Goal: Information Seeking & Learning: Check status

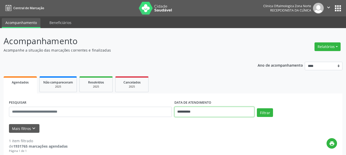
click at [195, 111] on input "**********" at bounding box center [214, 112] width 80 height 10
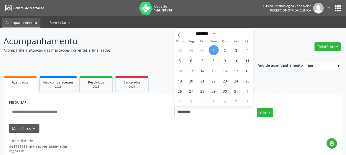
click at [212, 49] on span "1" at bounding box center [214, 50] width 10 height 10
type input "**********"
drag, startPoint x: 235, startPoint y: 48, endPoint x: 223, endPoint y: 59, distance: 16.3
click at [235, 48] on span "3" at bounding box center [236, 50] width 10 height 10
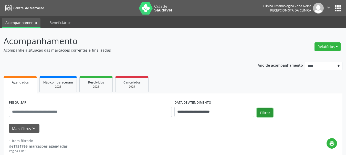
click at [265, 111] on button "Filtrar" at bounding box center [265, 112] width 16 height 9
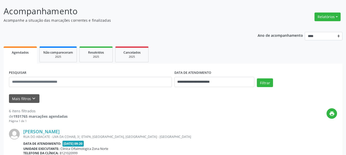
scroll to position [15, 0]
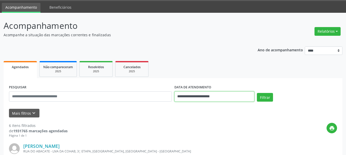
click at [197, 96] on input "**********" at bounding box center [214, 97] width 80 height 10
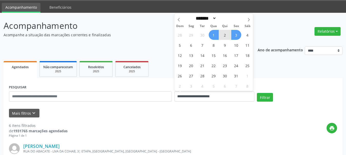
click at [215, 35] on span "1" at bounding box center [214, 35] width 10 height 10
type input "**********"
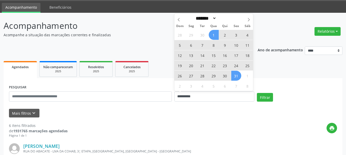
click at [237, 78] on span "31" at bounding box center [236, 76] width 10 height 10
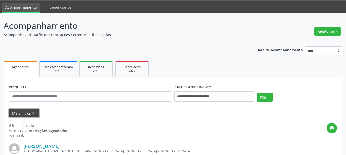
click at [28, 110] on button "Mais filtros keyboard_arrow_down" at bounding box center [24, 113] width 30 height 9
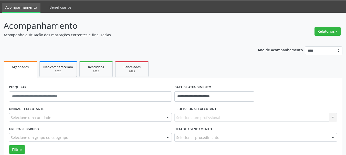
drag, startPoint x: 29, startPoint y: 112, endPoint x: 31, endPoint y: 114, distance: 2.7
click at [30, 114] on div "UNIDADE EXECUTANTE Selecione uma unidade Todos as unidades Clinica Oftalmologic…" at bounding box center [90, 115] width 165 height 20
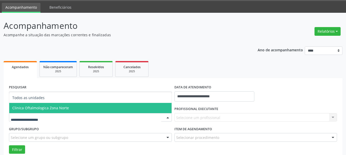
drag, startPoint x: 46, startPoint y: 108, endPoint x: 196, endPoint y: 115, distance: 150.8
click at [46, 108] on span "Clinica Oftalmologica Zona Norte" at bounding box center [40, 108] width 57 height 5
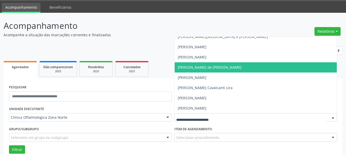
scroll to position [26, 0]
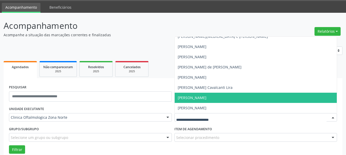
click at [205, 93] on span "Thayze Teixeira Melo Nunes Martins" at bounding box center [255, 98] width 162 height 10
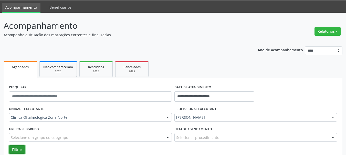
click at [20, 148] on button "Filtrar" at bounding box center [17, 150] width 16 height 9
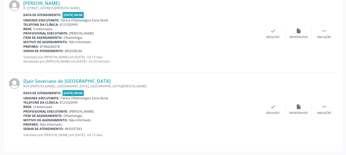
scroll to position [260, 0]
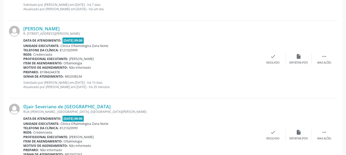
copy div "Laurenice Campelo da Silva"
drag, startPoint x: 23, startPoint y: 28, endPoint x: 104, endPoint y: 28, distance: 81.6
click at [104, 28] on div "Laurenice Campelo da Silva R. 112 QD 12 LOTE 10, CAETES I, ABREU E LIMA - PE Da…" at bounding box center [173, 59] width 328 height 78
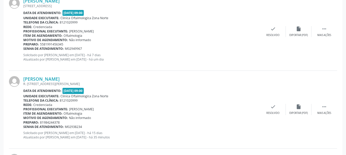
scroll to position [234, 0]
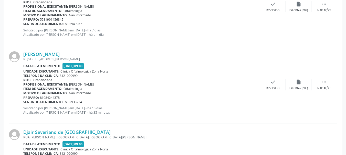
click at [170, 83] on div "Profissional executante: Thayze Teixeira Melo Nunes Martins" at bounding box center [141, 84] width 237 height 4
drag, startPoint x: 22, startPoint y: 53, endPoint x: 107, endPoint y: 53, distance: 85.2
click at [107, 53] on div "Laurenice Campelo da Silva R. 112 QD 12 LOTE 10, CAETES I, ABREU E LIMA - PE Da…" at bounding box center [173, 85] width 328 height 78
copy div "Laurenice Campelo da Silva"
click at [80, 57] on div "R. 112 QD 12 LOTE 10, CAETES I, ABREU E LIMA - PE" at bounding box center [141, 59] width 237 height 4
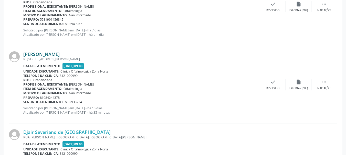
click at [60, 53] on link "Laurenice Campelo da Silva" at bounding box center [41, 54] width 36 height 6
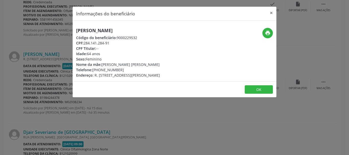
copy div "(81) 98424-4378"
drag, startPoint x: 93, startPoint y: 71, endPoint x: 133, endPoint y: 71, distance: 40.2
click at [133, 71] on div "Telefone: (81) 98424-4378" at bounding box center [118, 69] width 84 height 5
click at [255, 89] on button "OK" at bounding box center [259, 89] width 28 height 9
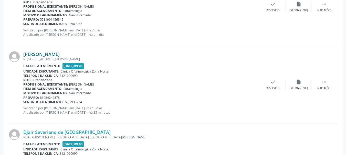
click at [26, 54] on link "Laurenice Campelo da Silva" at bounding box center [41, 54] width 36 height 6
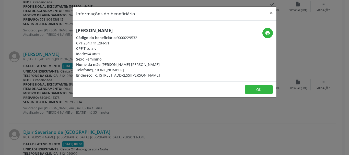
click at [92, 32] on h5 "Laurenice Campelo da Silva" at bounding box center [118, 30] width 84 height 5
copy div "Laurenice Campelo da Silva"
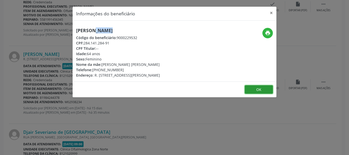
click at [252, 87] on button "OK" at bounding box center [259, 89] width 28 height 9
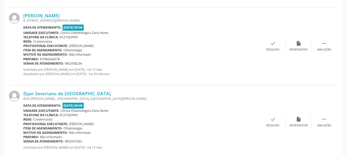
scroll to position [286, 0]
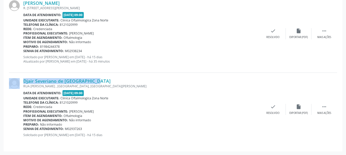
drag, startPoint x: 21, startPoint y: 78, endPoint x: 96, endPoint y: 77, distance: 75.5
click at [93, 76] on div "Djair Severiano de Sant'Ana RUA AUTAULFO ALVES , GUADALUPE, OLINDA - PE Data de…" at bounding box center [173, 109] width 328 height 73
click at [85, 80] on div "Djair Severiano de Sant'Ana" at bounding box center [141, 81] width 237 height 6
copy div "Djair Severiano de Sant'Ana"
drag, startPoint x: 86, startPoint y: 82, endPoint x: 21, endPoint y: 79, distance: 64.6
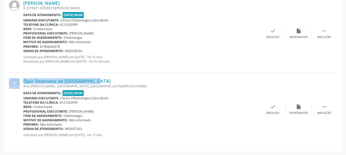
click at [21, 79] on div "Djair Severiano de Sant'Ana RUA AUTAULFO ALVES , GUADALUPE, OLINDA - PE Data de…" at bounding box center [173, 109] width 328 height 73
copy div "Senha de atendimento: M02937263"
drag, startPoint x: 91, startPoint y: 131, endPoint x: 23, endPoint y: 128, distance: 68.6
click at [23, 128] on div "Djair Severiano de Sant'Ana RUA AUTAULFO ALVES , GUADALUPE, OLINDA - PE Data de…" at bounding box center [173, 109] width 328 height 73
copy div "Djair Severiano de Sant'Ana RUA AUTAULFO ALVES , GUADALUPE, OLINDA - PE Data de…"
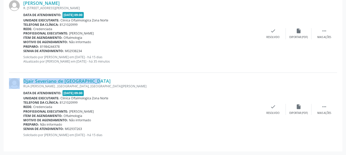
click at [25, 128] on b "Senha de atendimento:" at bounding box center [43, 129] width 40 height 4
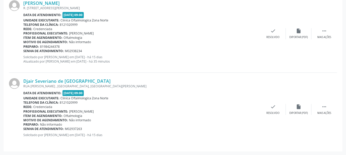
drag, startPoint x: 22, startPoint y: 128, endPoint x: 63, endPoint y: 129, distance: 40.9
click at [63, 129] on div "Djair Severiano de Sant'Ana RUA AUTAULFO ALVES , GUADALUPE, OLINDA - PE Data de…" at bounding box center [173, 109] width 328 height 73
click at [63, 129] on b "Senha de atendimento:" at bounding box center [43, 129] width 40 height 4
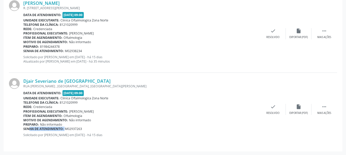
click at [63, 129] on b "Senha de atendimento:" at bounding box center [43, 129] width 40 height 4
copy div "enha de atendimento: M02937263"
copy div "Senha de atendimento: M02937263"
drag, startPoint x: 81, startPoint y: 129, endPoint x: 24, endPoint y: 128, distance: 57.6
click at [24, 128] on div "Senha de atendimento: M02937263" at bounding box center [141, 129] width 237 height 4
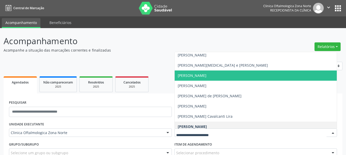
scroll to position [0, 0]
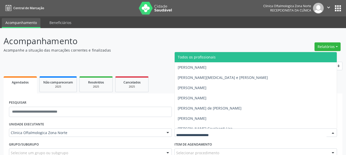
click at [195, 55] on span "Todos os profissionais" at bounding box center [197, 57] width 38 height 5
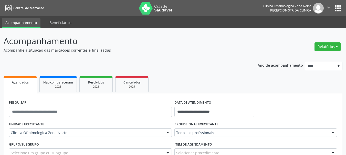
click at [154, 9] on img at bounding box center [155, 8] width 33 height 13
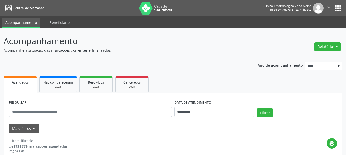
select select "*"
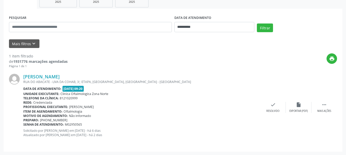
scroll to position [85, 0]
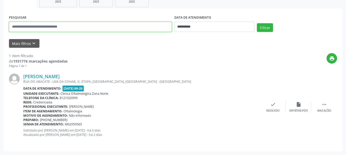
paste input "**********"
click at [72, 28] on input "**********" at bounding box center [90, 27] width 163 height 10
type input "**********"
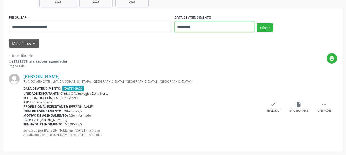
click at [179, 27] on input "**********" at bounding box center [214, 27] width 80 height 10
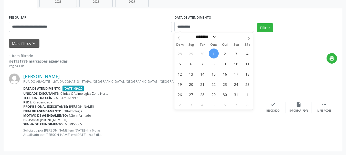
click at [212, 51] on span "1" at bounding box center [214, 54] width 10 height 10
type input "**********"
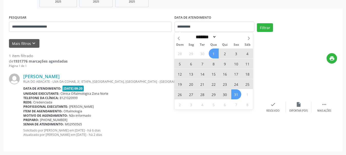
click at [233, 99] on span "31" at bounding box center [236, 95] width 10 height 10
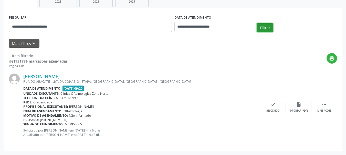
click at [270, 28] on button "Filtrar" at bounding box center [265, 27] width 16 height 9
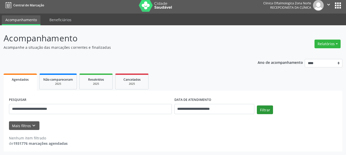
scroll to position [3, 0]
click at [305, 5] on div "Clinica Oftalmologica Zona Norte" at bounding box center [287, 3] width 48 height 4
click at [326, 5] on icon "" at bounding box center [328, 5] width 6 height 6
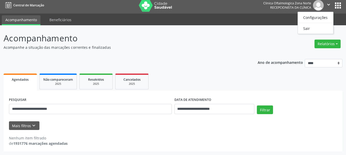
click at [318, 32] on ul "Configurações Sair" at bounding box center [315, 23] width 36 height 22
click at [317, 30] on link "Sair" at bounding box center [315, 28] width 35 height 7
